Goal: Task Accomplishment & Management: Complete application form

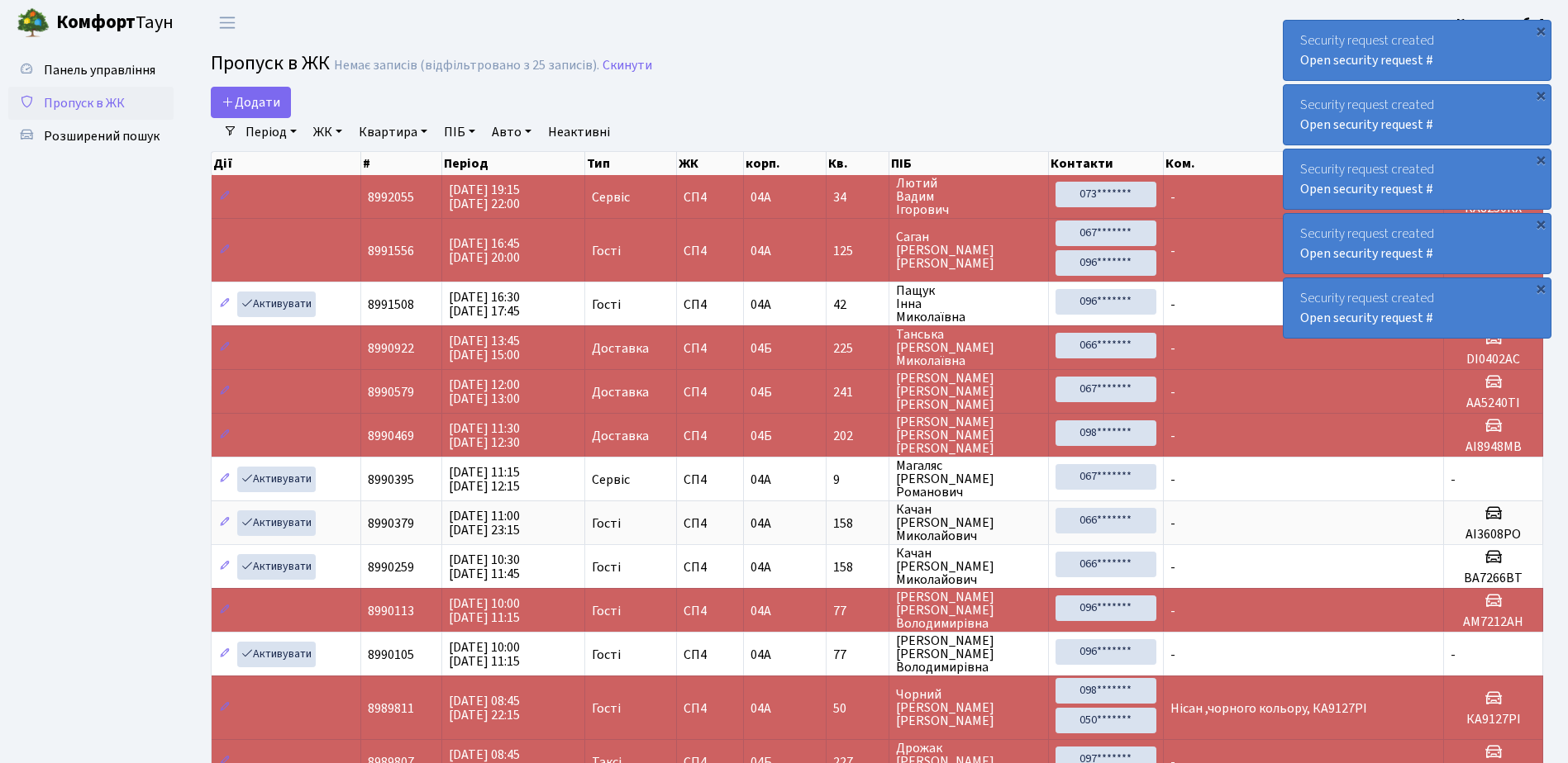
select select "25"
click at [240, 104] on span "Додати" at bounding box center [251, 102] width 59 height 18
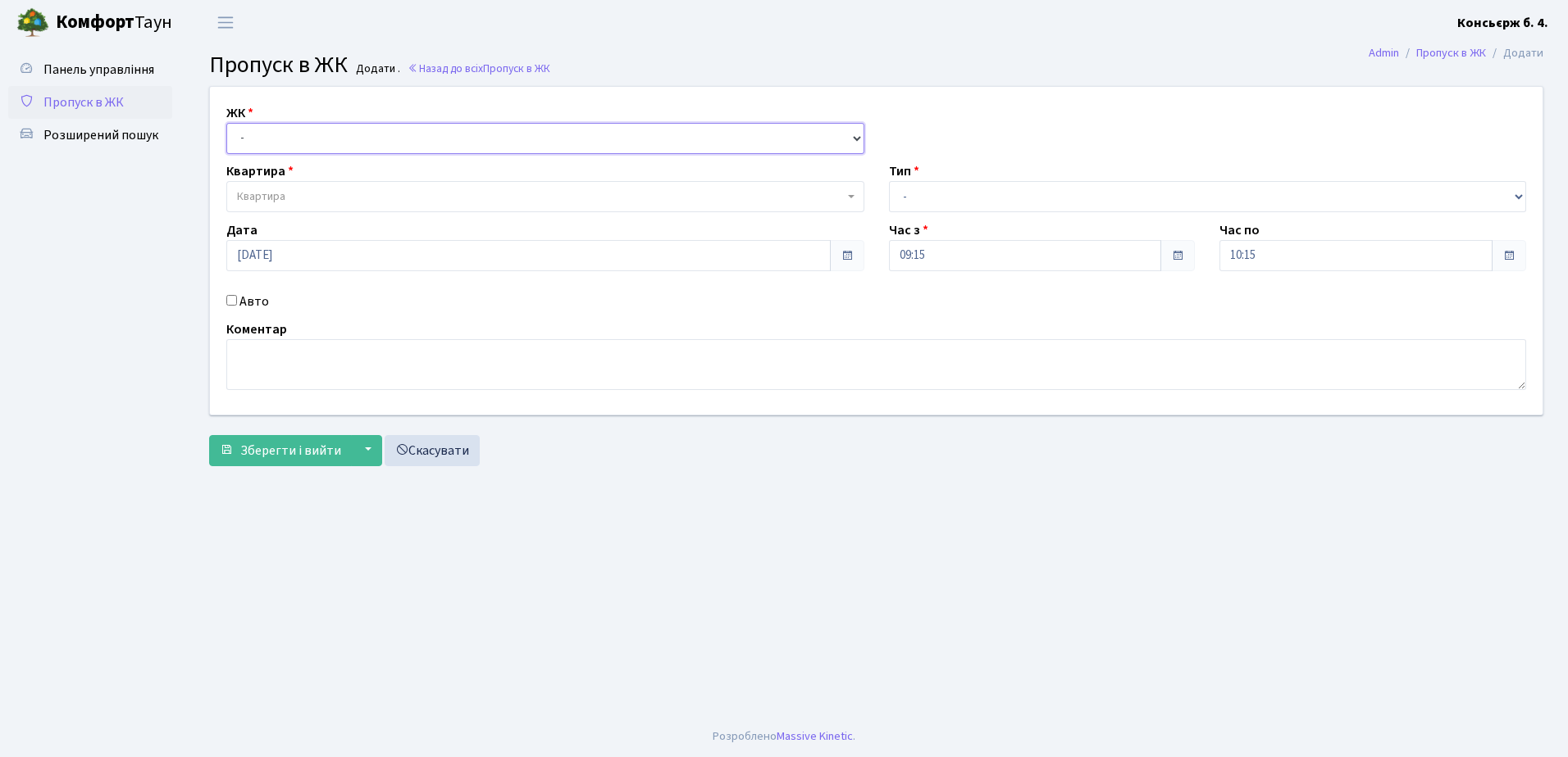
click at [318, 131] on select "- СП4, Столичне шосе, 5" at bounding box center [545, 138] width 638 height 31
select select "325"
click at [227, 123] on select "- СП4, Столичне шосе, 5" at bounding box center [545, 138] width 638 height 31
select select
click at [331, 189] on span "Квартира" at bounding box center [545, 197] width 638 height 31
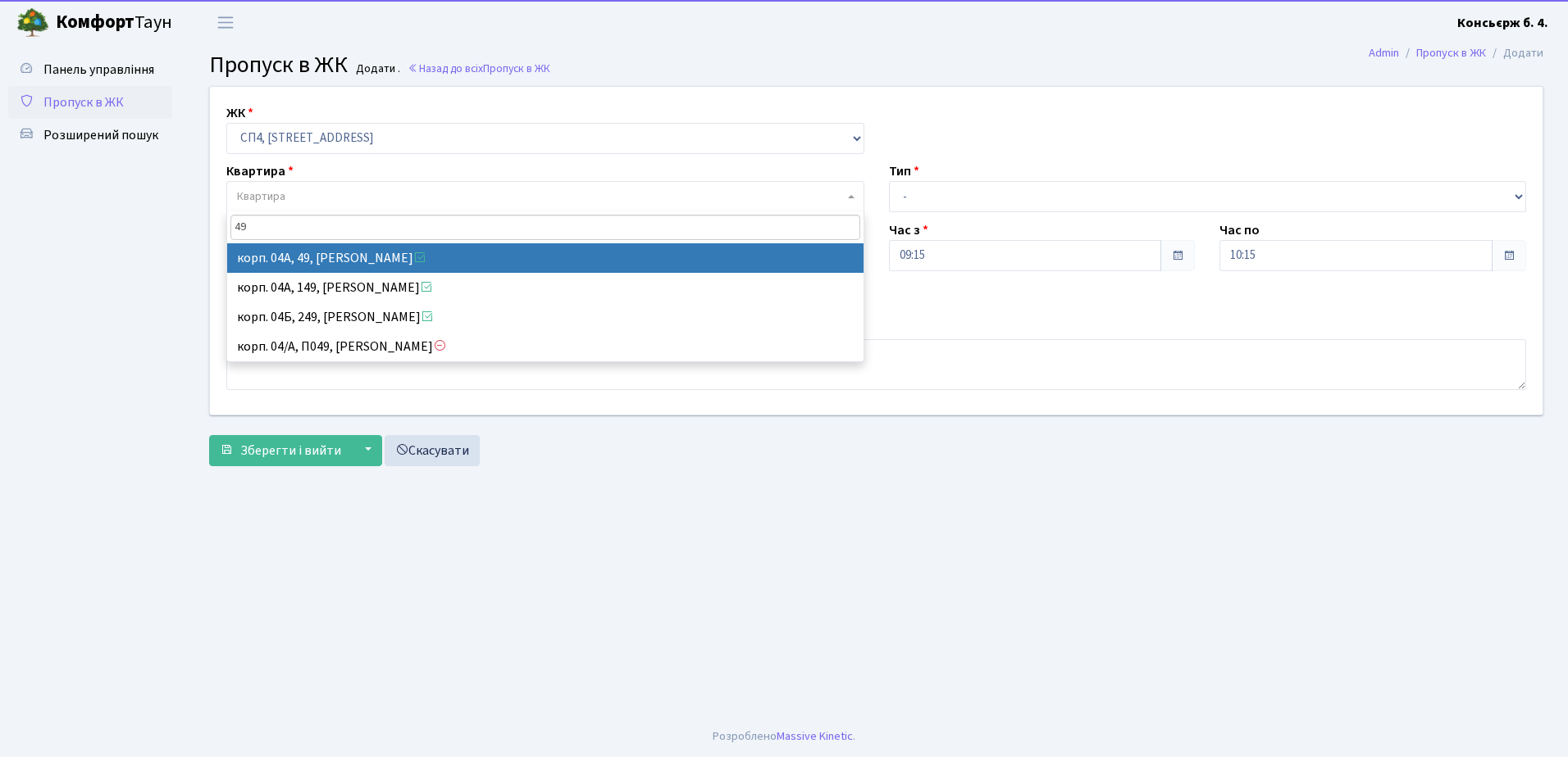
type input "49"
select select "21077"
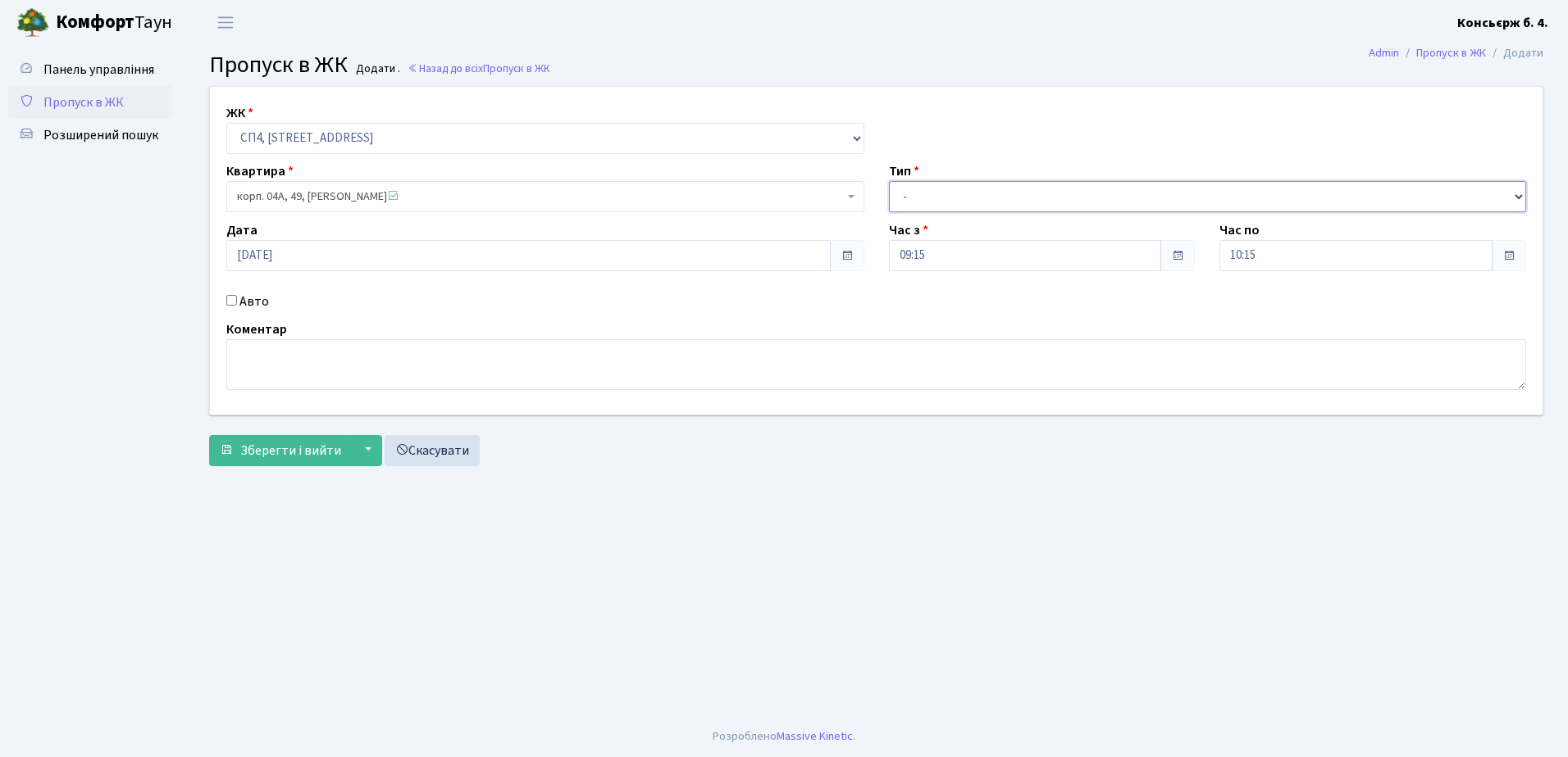
click at [937, 204] on select "- Доставка Таксі Гості Сервіс" at bounding box center [1208, 197] width 638 height 31
select select "18"
click at [889, 181] on select "- Доставка Таксі Гості Сервіс" at bounding box center [1208, 197] width 638 height 31
click at [233, 298] on input "Авто" at bounding box center [232, 300] width 10 height 10
checkbox input "true"
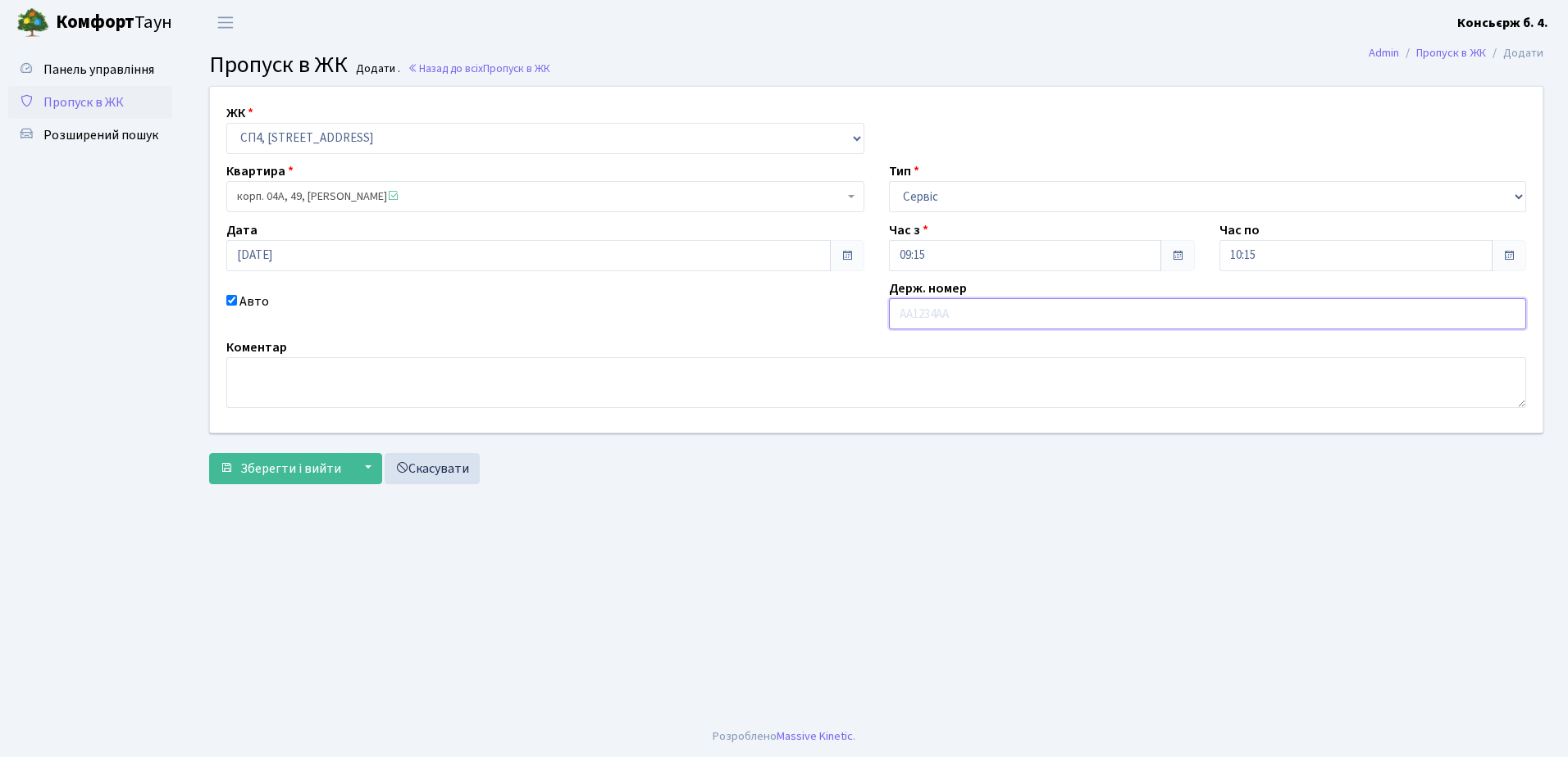
click at [940, 311] on input "text" at bounding box center [1208, 314] width 638 height 31
type input "KA1510AM"
click at [292, 472] on span "Зберегти і вийти" at bounding box center [291, 468] width 101 height 18
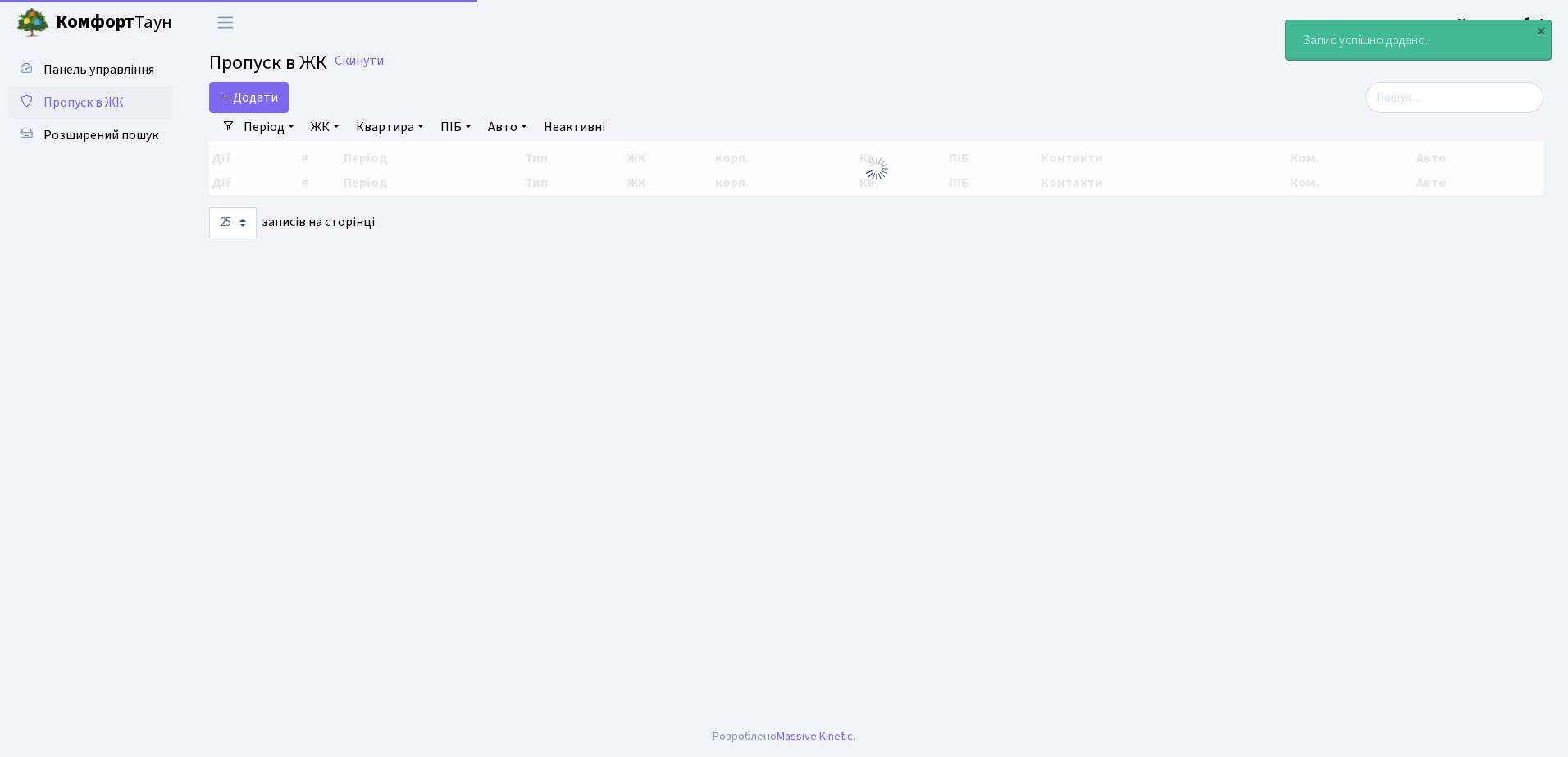
select select "25"
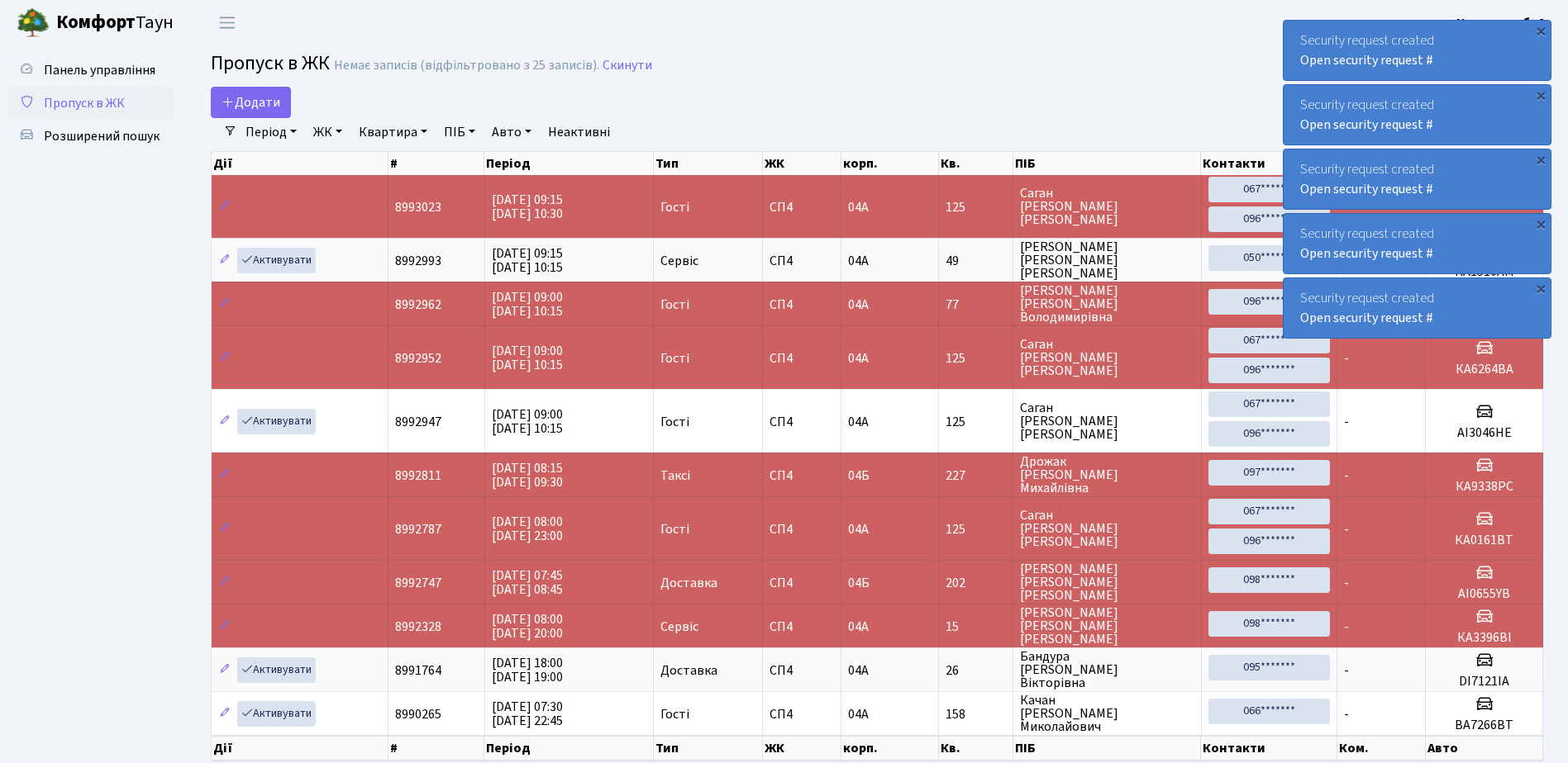
click at [91, 105] on span "Пропуск в ЖК" at bounding box center [84, 102] width 81 height 18
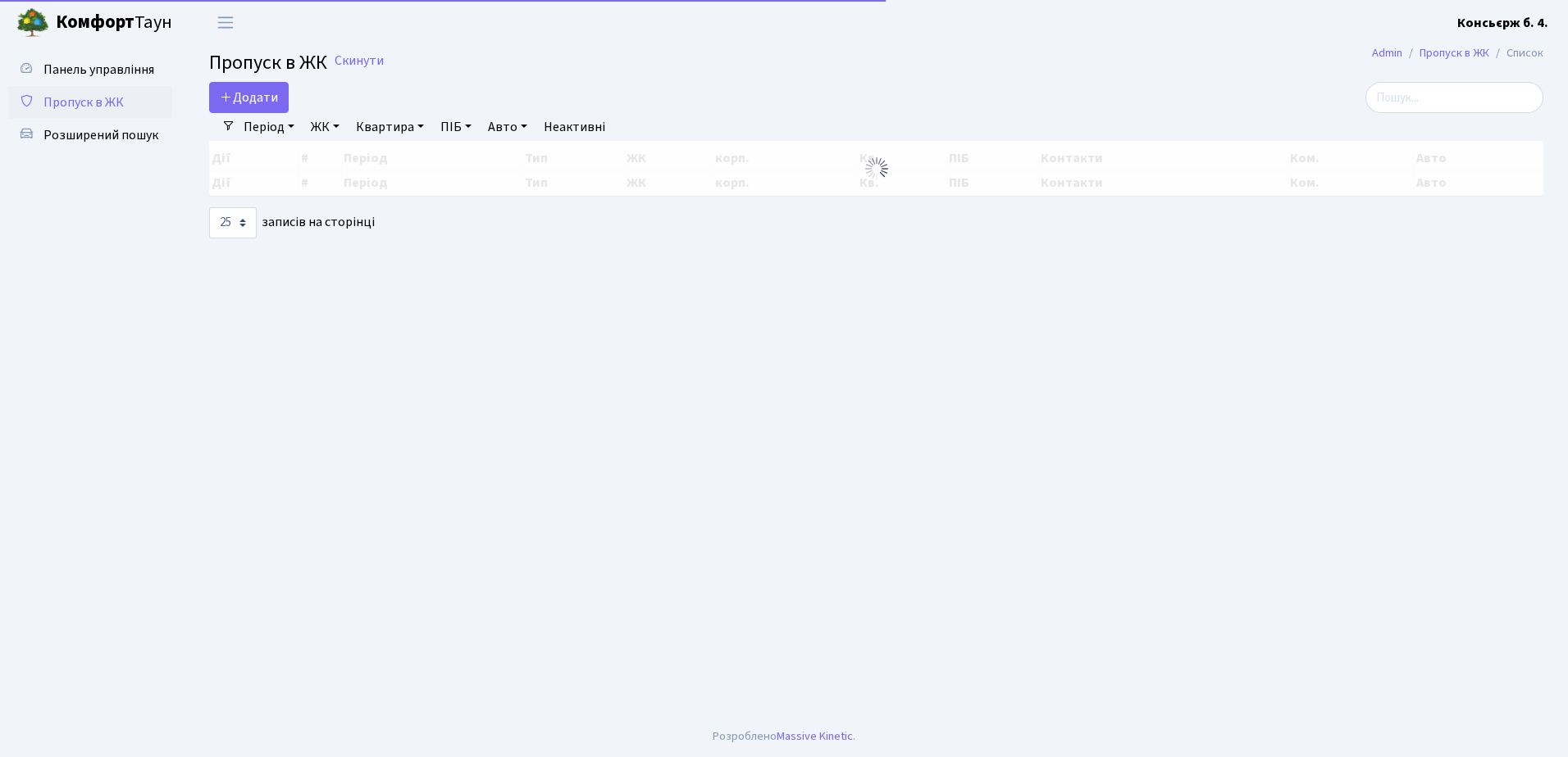
select select "25"
